Goal: Transaction & Acquisition: Purchase product/service

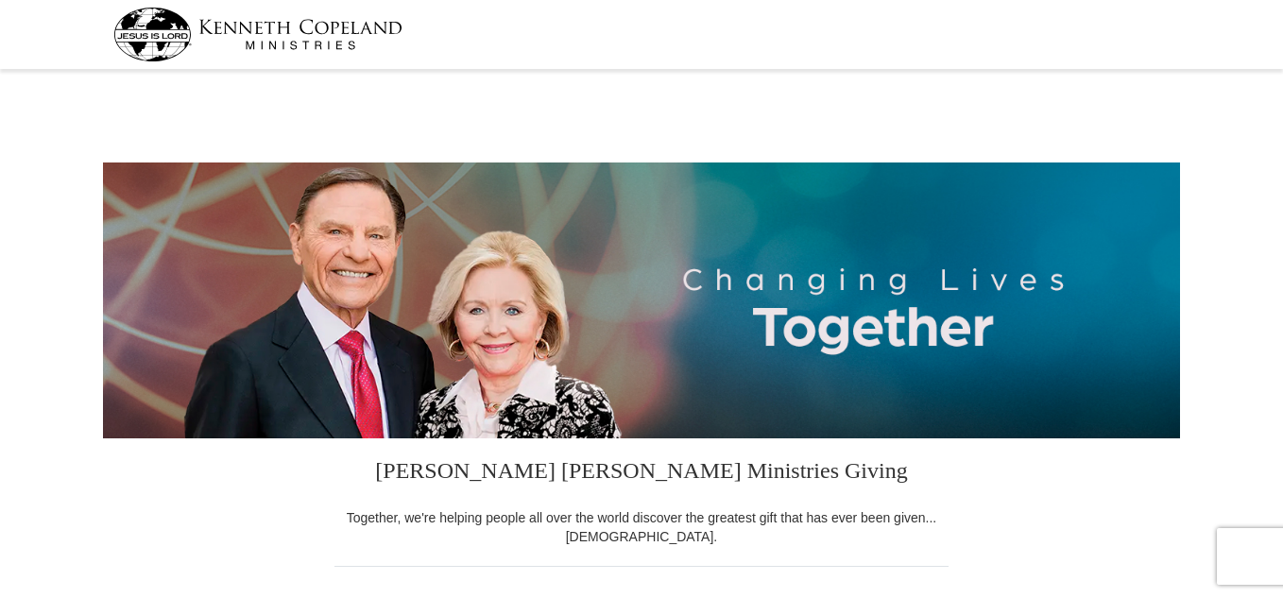
select select "VA"
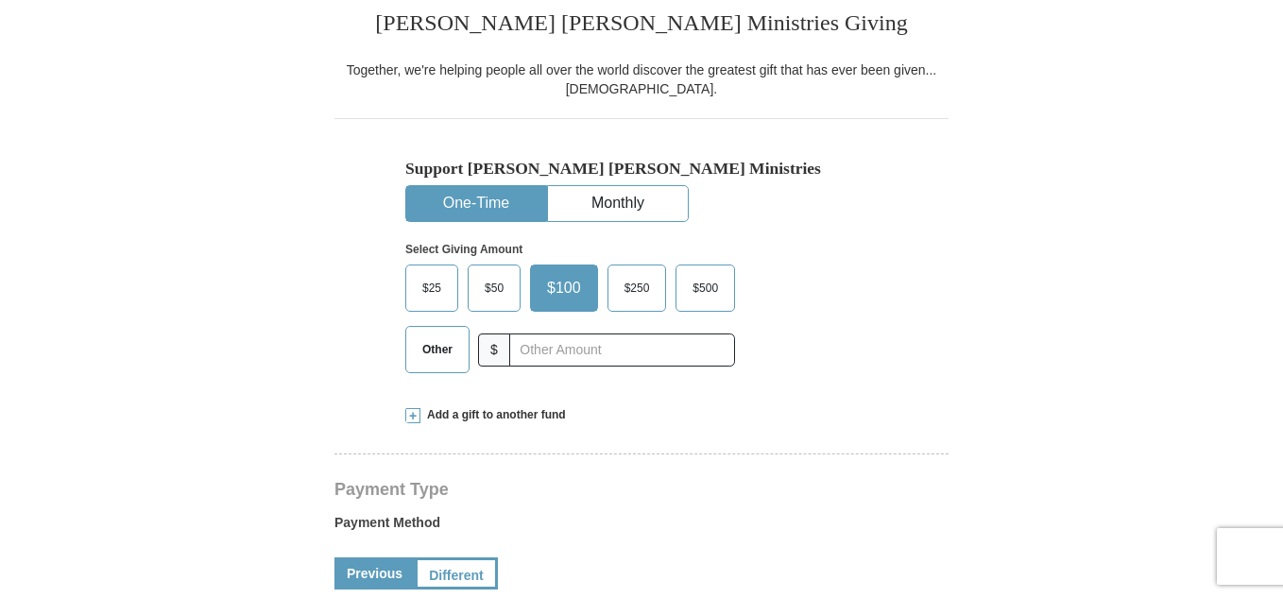
drag, startPoint x: 1287, startPoint y: 59, endPoint x: 1285, endPoint y: 231, distance: 172.0
click at [424, 299] on span "$25" at bounding box center [432, 288] width 38 height 28
click at [0, 0] on input "$25" at bounding box center [0, 0] width 0 height 0
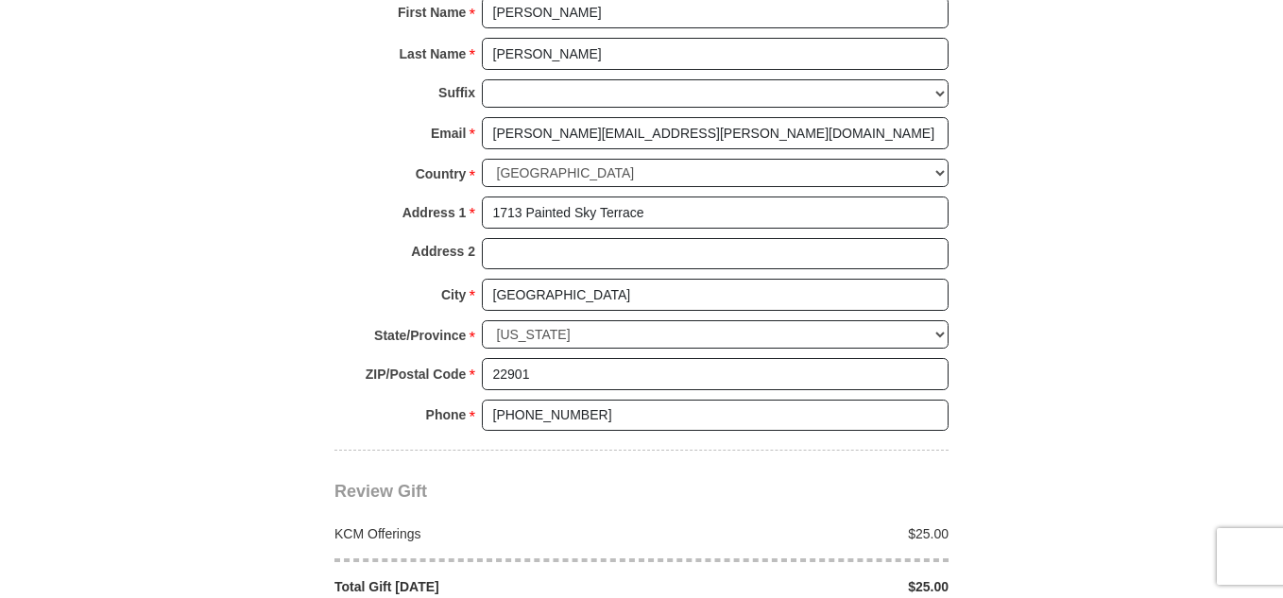
scroll to position [1545, 0]
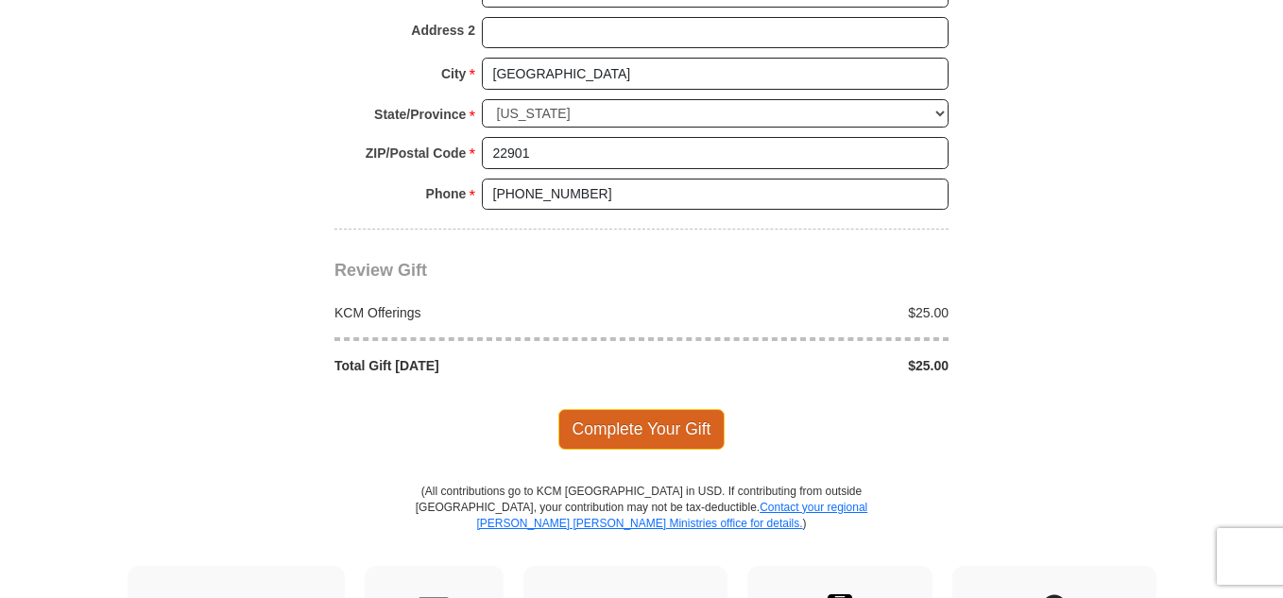
click at [683, 426] on span "Complete Your Gift" at bounding box center [641, 429] width 167 height 40
